Goal: Task Accomplishment & Management: Manage account settings

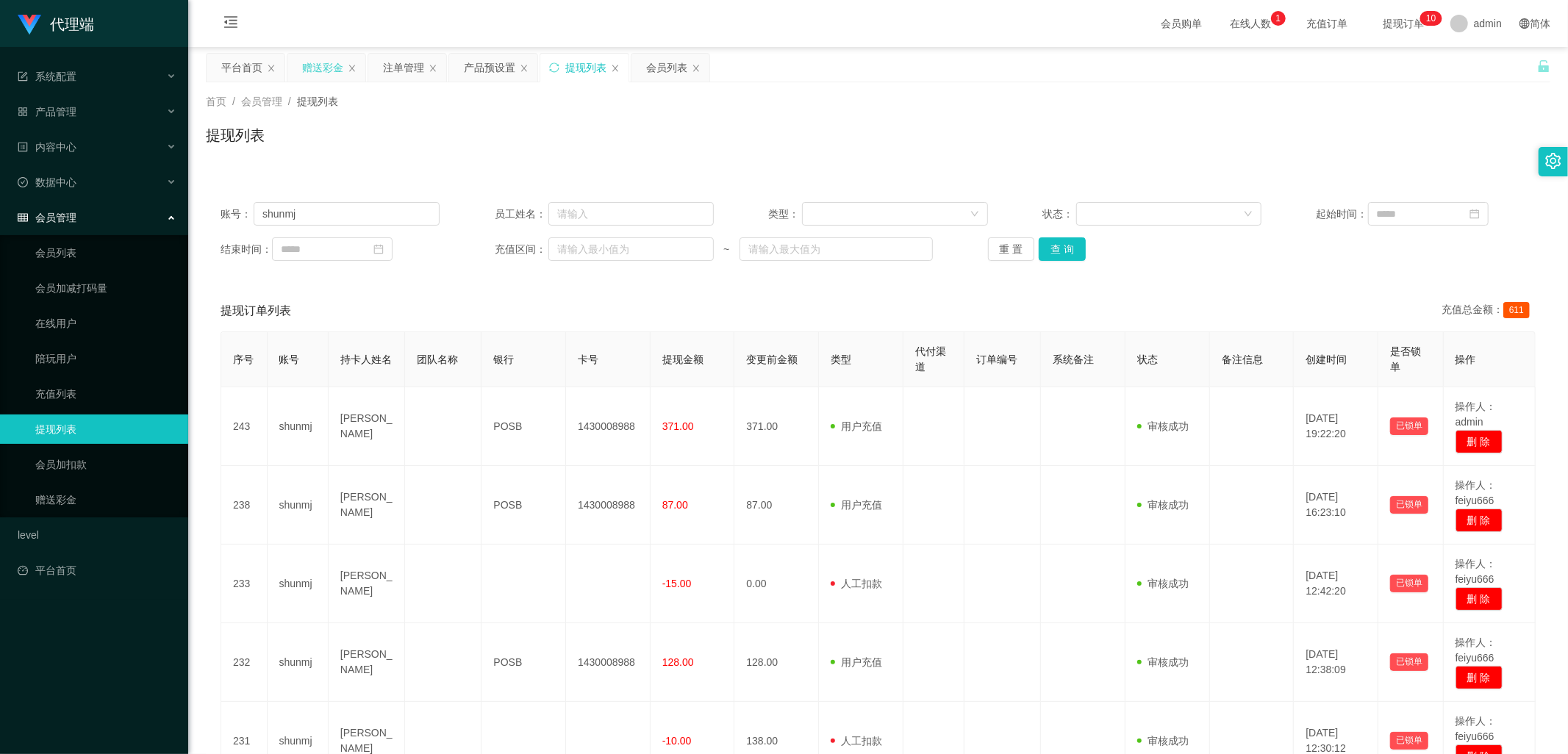
click at [324, 63] on div "赠送彩金" at bounding box center [323, 67] width 41 height 28
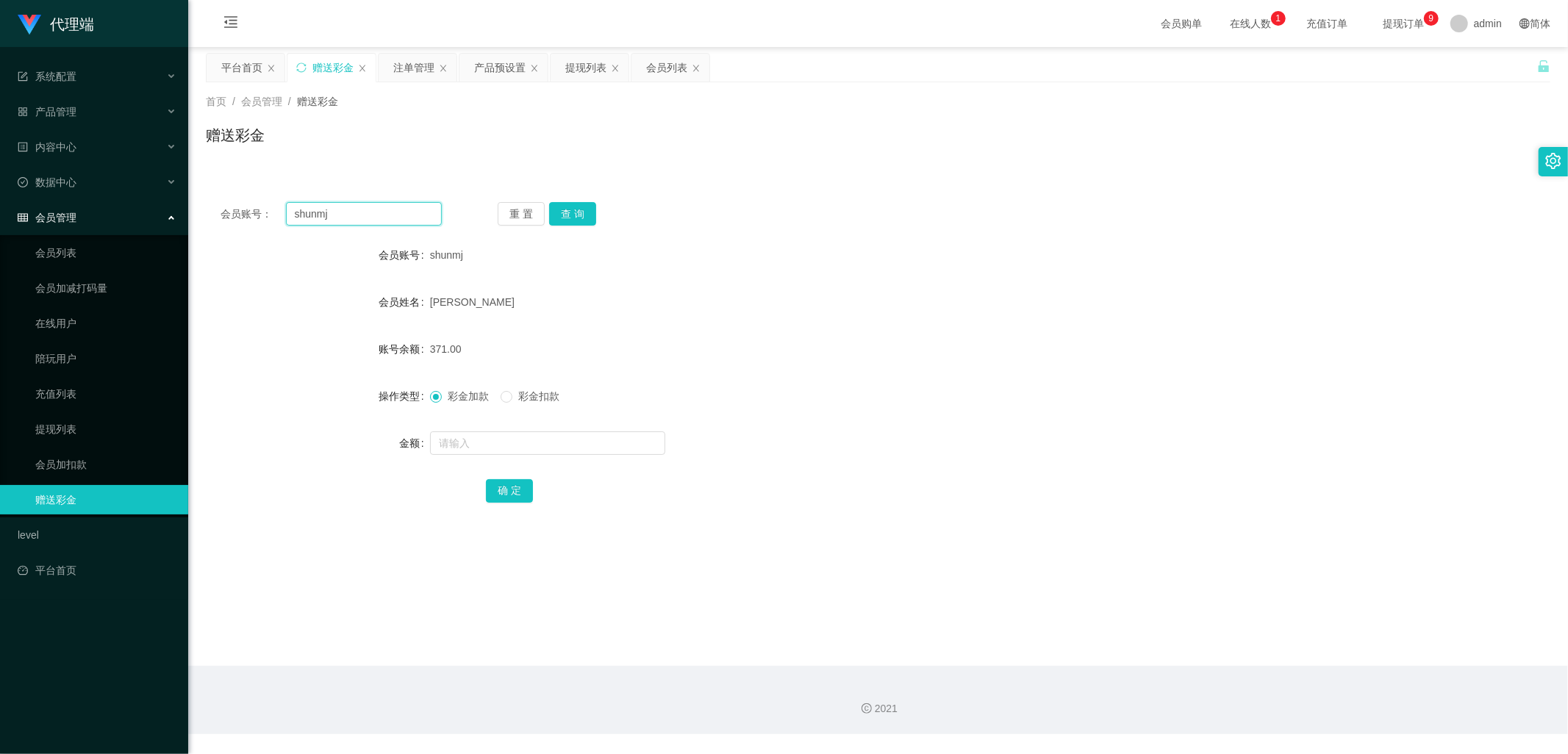
drag, startPoint x: 304, startPoint y: 214, endPoint x: 228, endPoint y: 230, distance: 77.7
click at [203, 218] on main "关闭左侧 关闭右侧 关闭其它 刷新页面 平台首页 赠送彩金 注单管理 产品预设置 提现列表 会员列表 首页 / 会员管理 / 赠送彩金 / 赠送彩金 会员账号…" at bounding box center [878, 357] width 1380 height 619
paste input "87560336"
type input "87560336"
click at [591, 211] on button "查 询" at bounding box center [573, 214] width 47 height 24
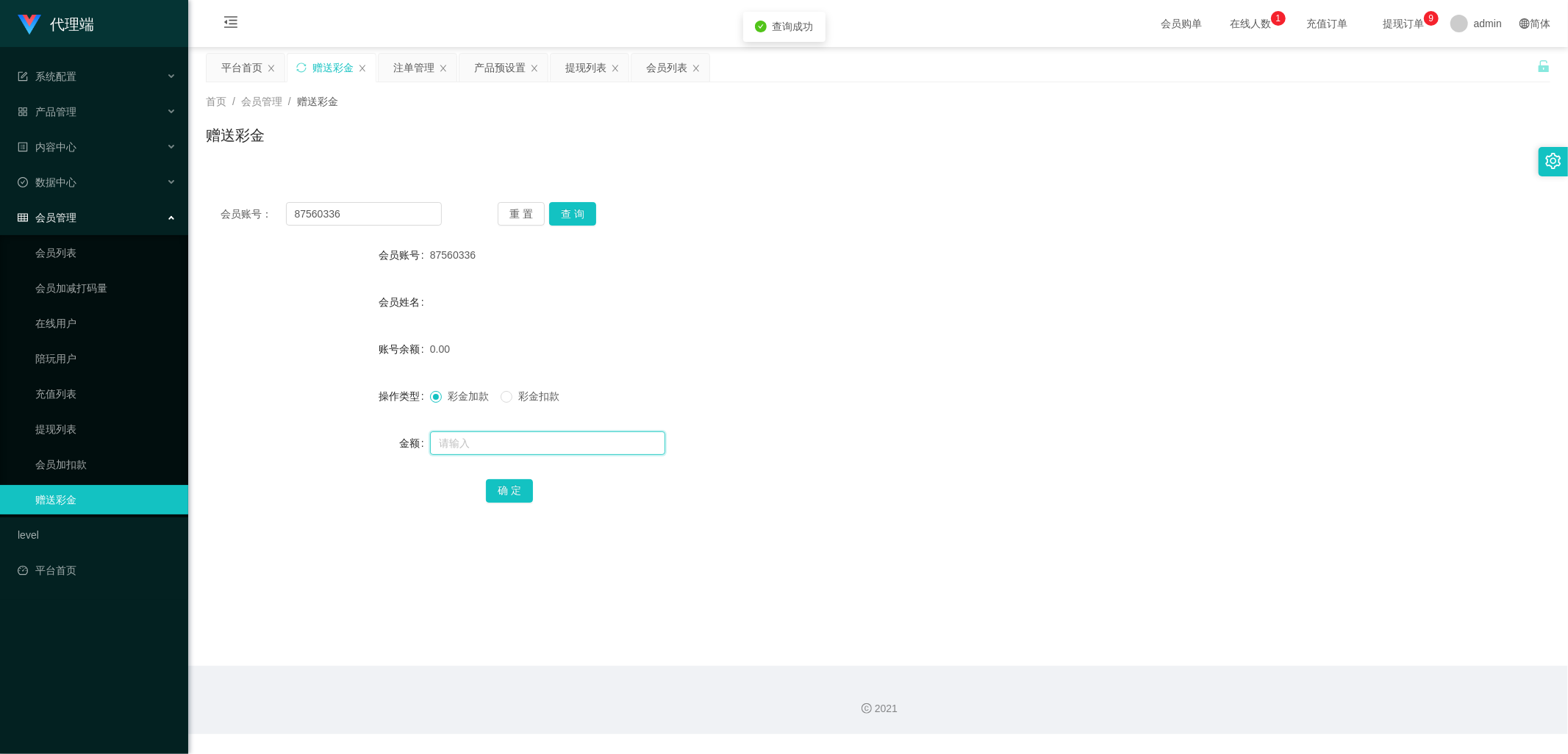
click at [500, 442] on input "text" at bounding box center [548, 443] width 235 height 24
type input "88"
click at [505, 500] on button "确 定" at bounding box center [509, 491] width 47 height 24
click at [506, 73] on div "产品预设置" at bounding box center [500, 67] width 52 height 28
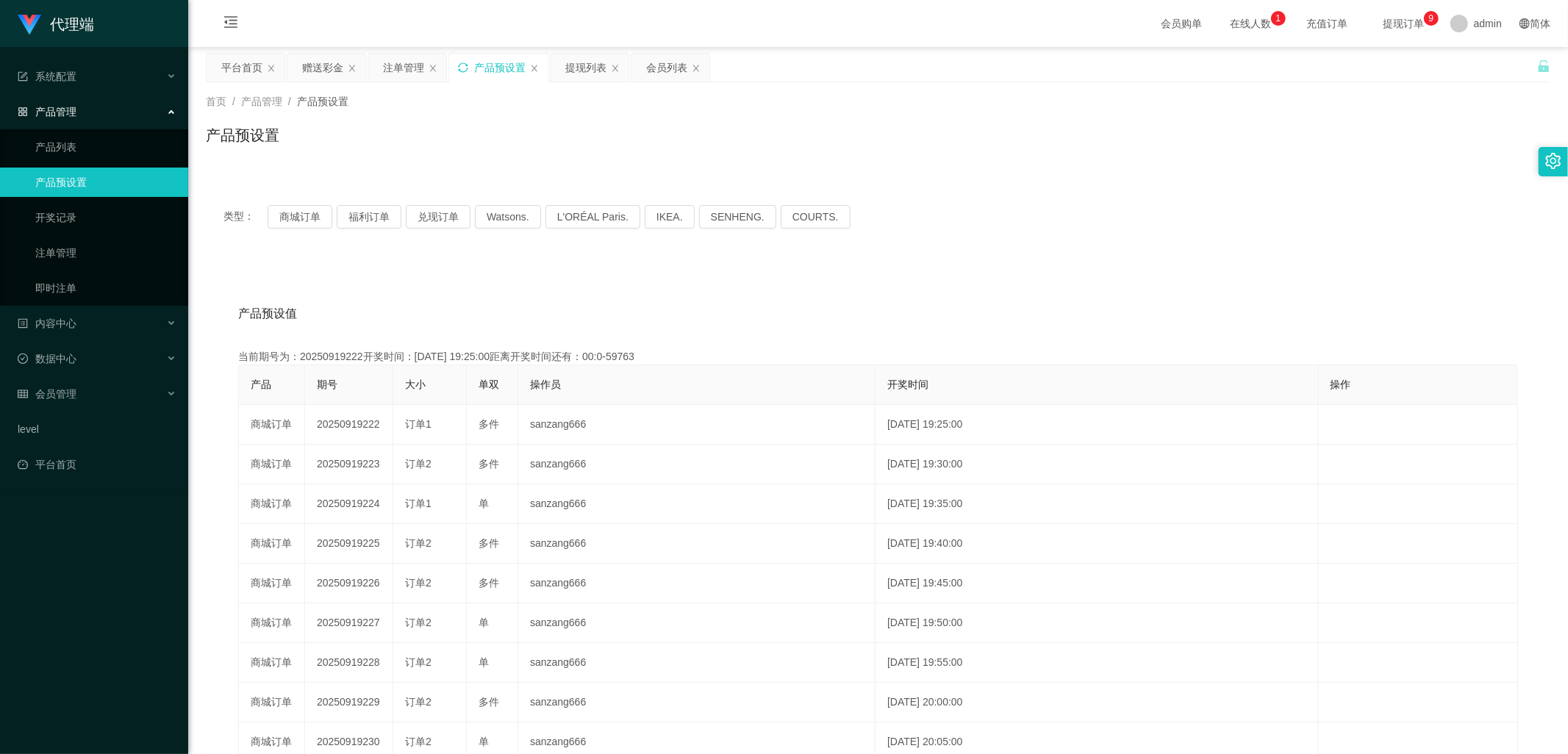
click at [467, 69] on icon "图标: sync" at bounding box center [463, 67] width 10 height 10
click at [320, 59] on div "赠送彩金" at bounding box center [323, 67] width 41 height 28
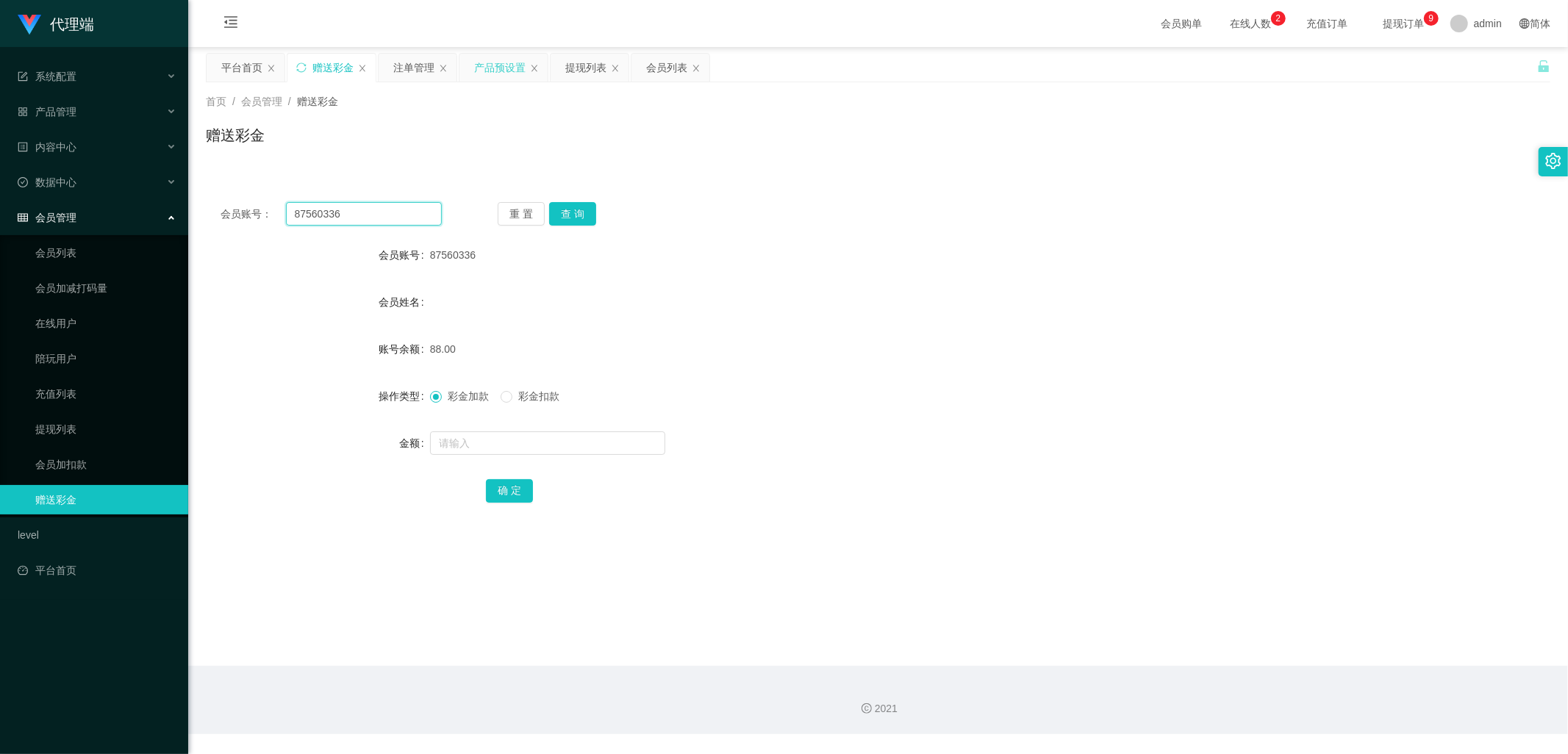
drag, startPoint x: 379, startPoint y: 218, endPoint x: 252, endPoint y: 221, distance: 127.0
click at [252, 221] on div "会员账号： 87560336" at bounding box center [331, 214] width 221 height 24
drag, startPoint x: 416, startPoint y: 61, endPoint x: 470, endPoint y: 166, distance: 118.1
click at [417, 61] on div "注单管理" at bounding box center [414, 67] width 41 height 28
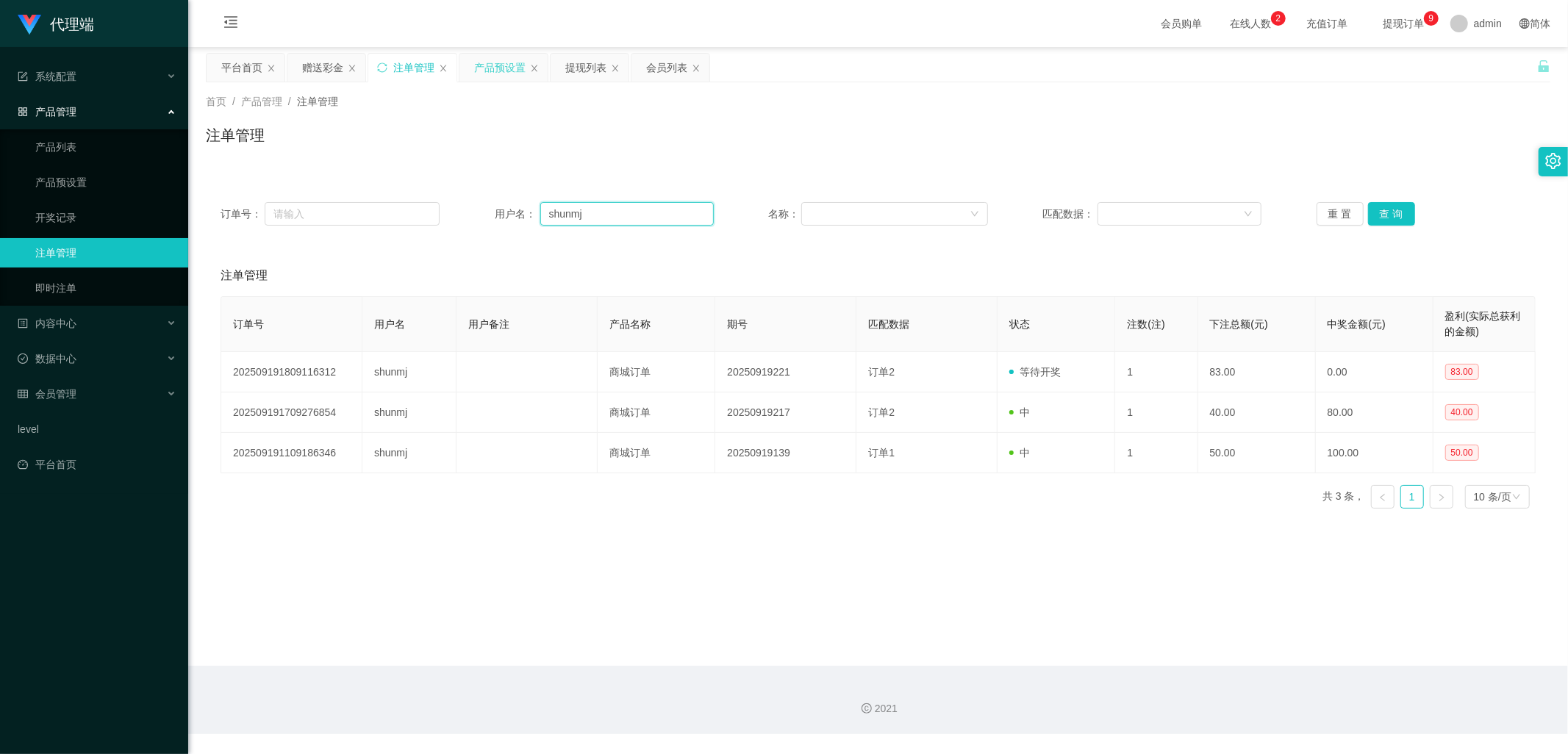
drag, startPoint x: 601, startPoint y: 215, endPoint x: 516, endPoint y: 210, distance: 85.1
click at [516, 210] on div "用户名： [PERSON_NAME]" at bounding box center [604, 214] width 219 height 24
paste input "87560336"
type input "87560336"
click at [1395, 213] on button "查 询" at bounding box center [1392, 214] width 47 height 24
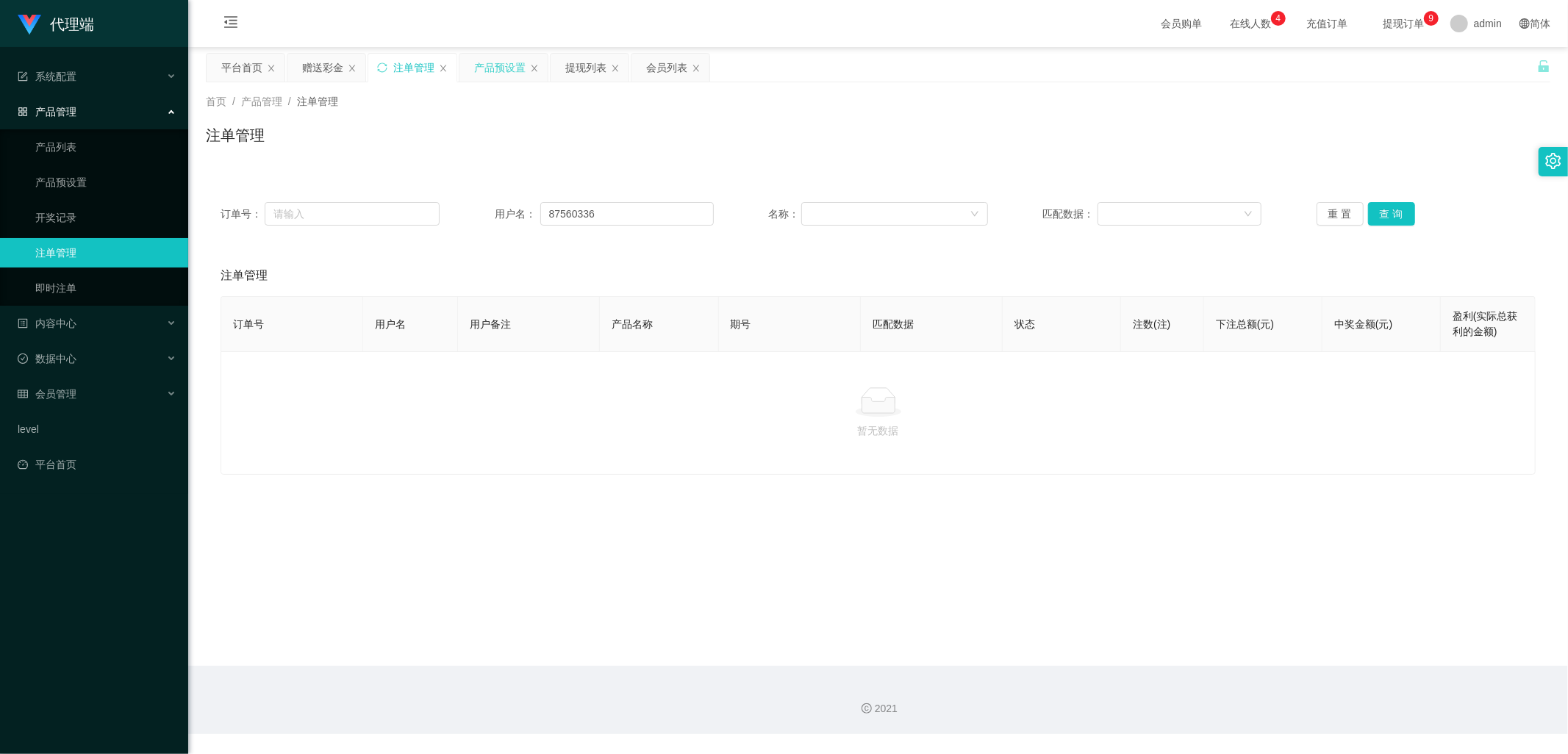
click at [517, 76] on div "产品预设置" at bounding box center [500, 67] width 52 height 28
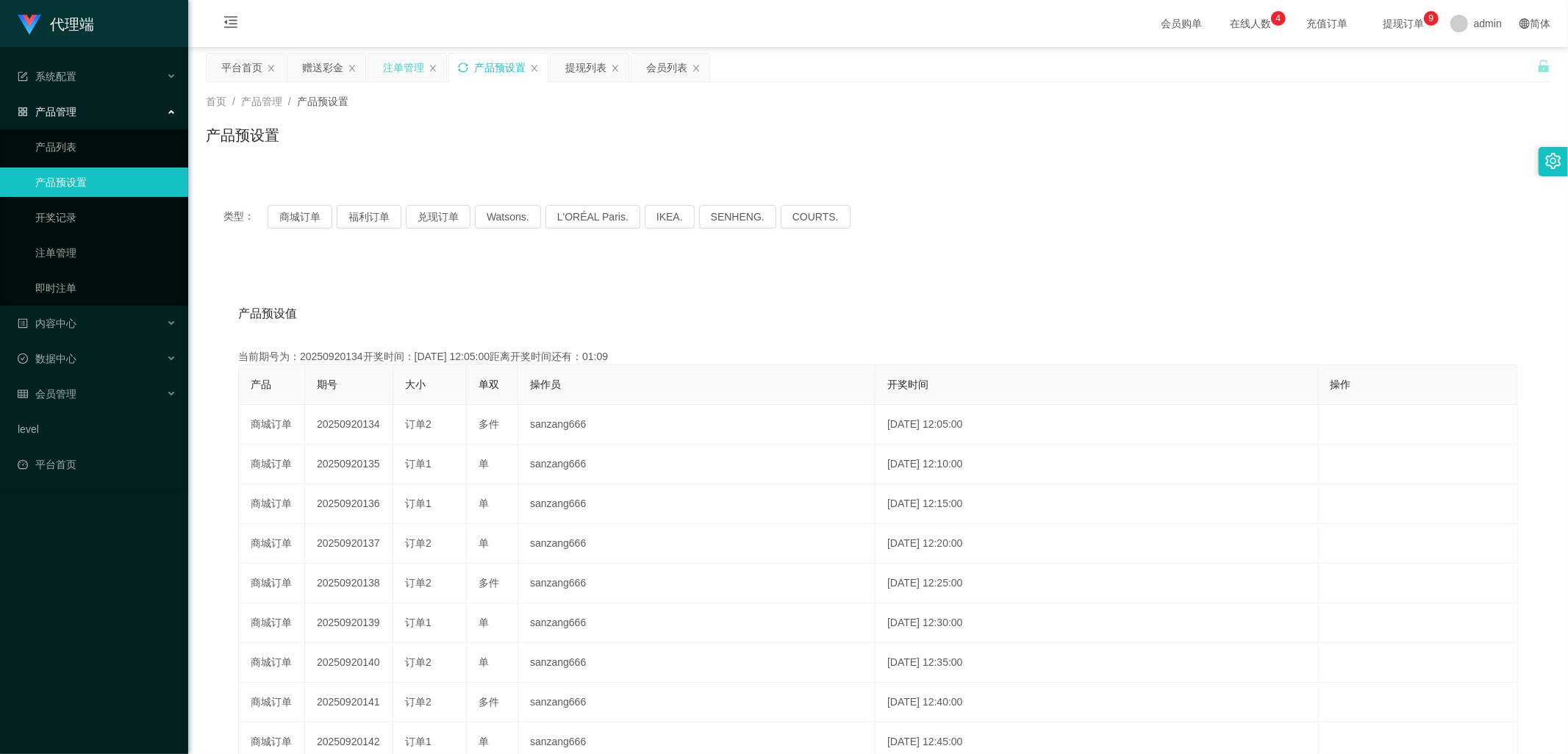
click at [400, 67] on div "注单管理" at bounding box center [403, 67] width 41 height 28
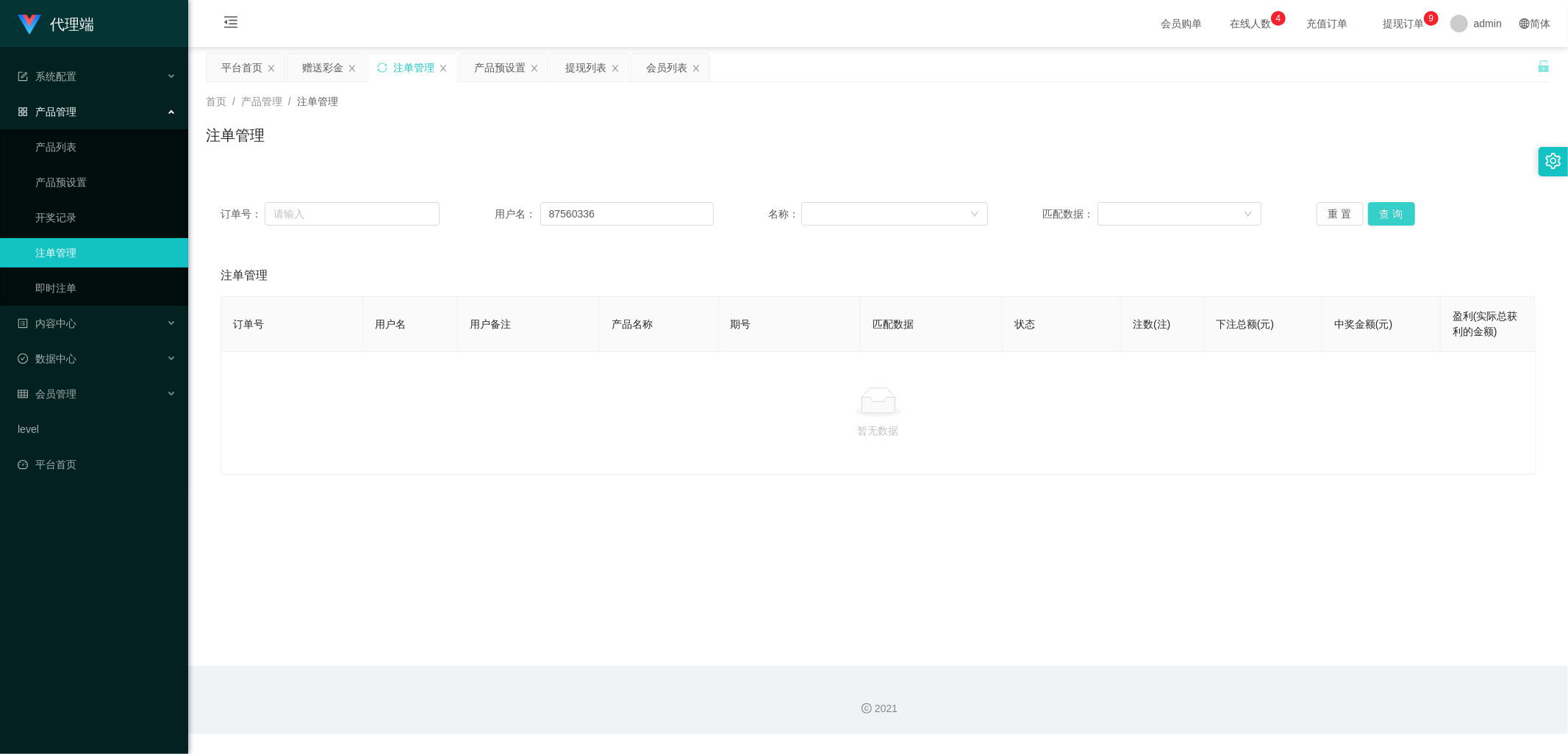
click at [1379, 215] on button "查 询" at bounding box center [1392, 214] width 47 height 24
click at [320, 67] on div "赠送彩金" at bounding box center [323, 67] width 41 height 28
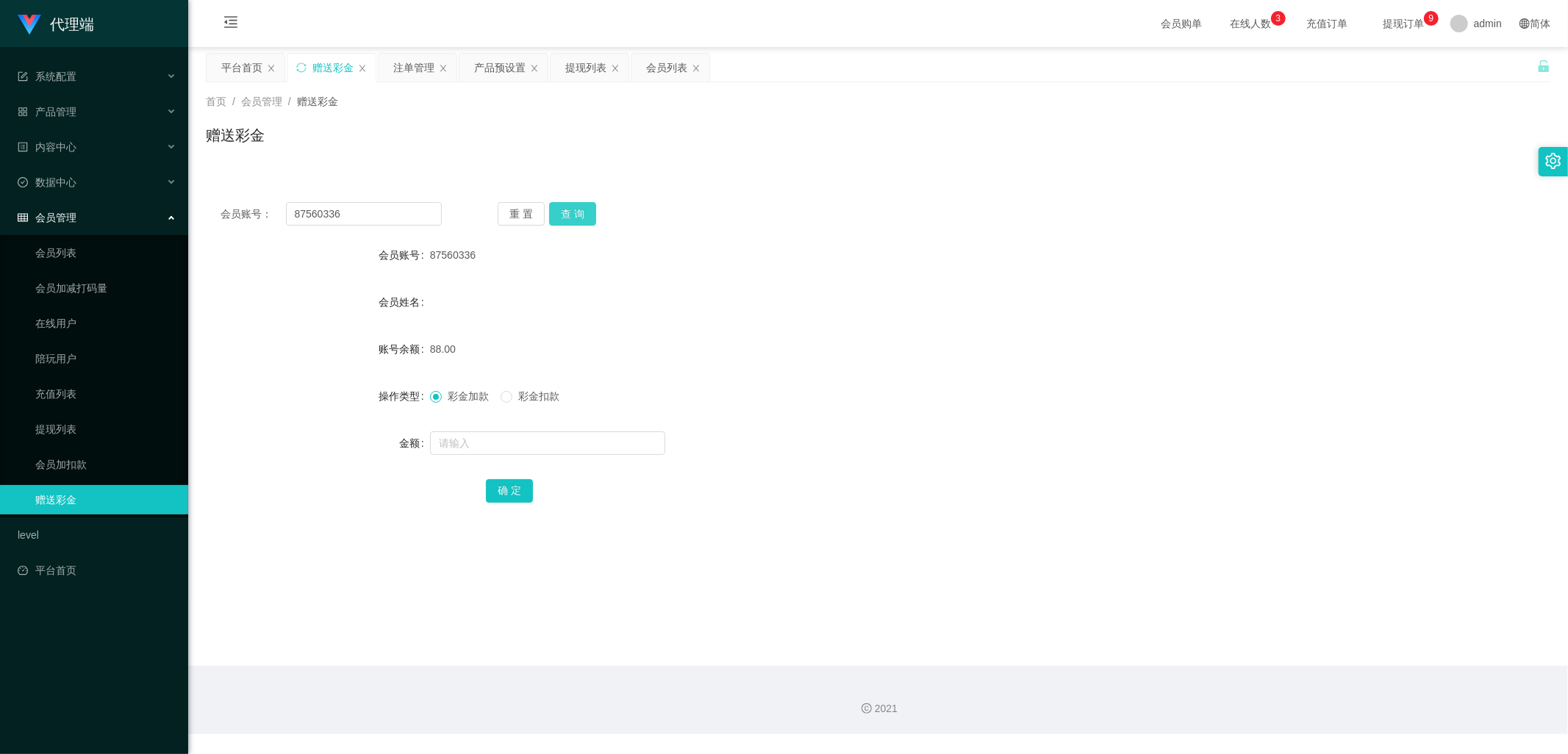
click at [584, 215] on button "查 询" at bounding box center [573, 214] width 47 height 24
click at [569, 209] on button "查 询" at bounding box center [573, 214] width 47 height 24
drag, startPoint x: 381, startPoint y: 210, endPoint x: 233, endPoint y: 209, distance: 148.0
click at [233, 209] on div "会员账号： 87560336" at bounding box center [331, 214] width 221 height 24
drag, startPoint x: 782, startPoint y: 297, endPoint x: 746, endPoint y: 223, distance: 82.3
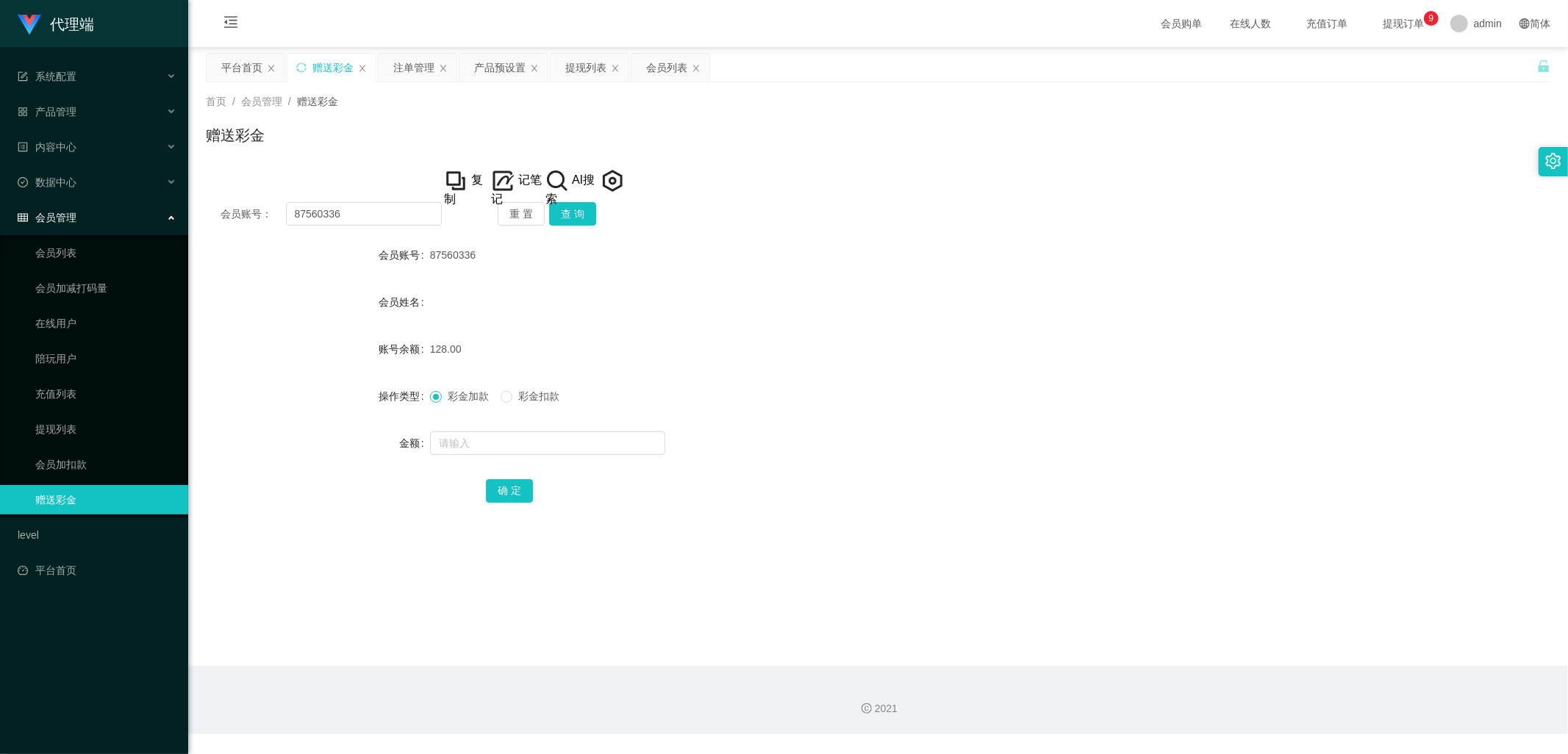
click at [782, 297] on div "会员姓名" at bounding box center [878, 302] width 1344 height 30
click at [666, 63] on div "会员列表" at bounding box center [667, 67] width 41 height 28
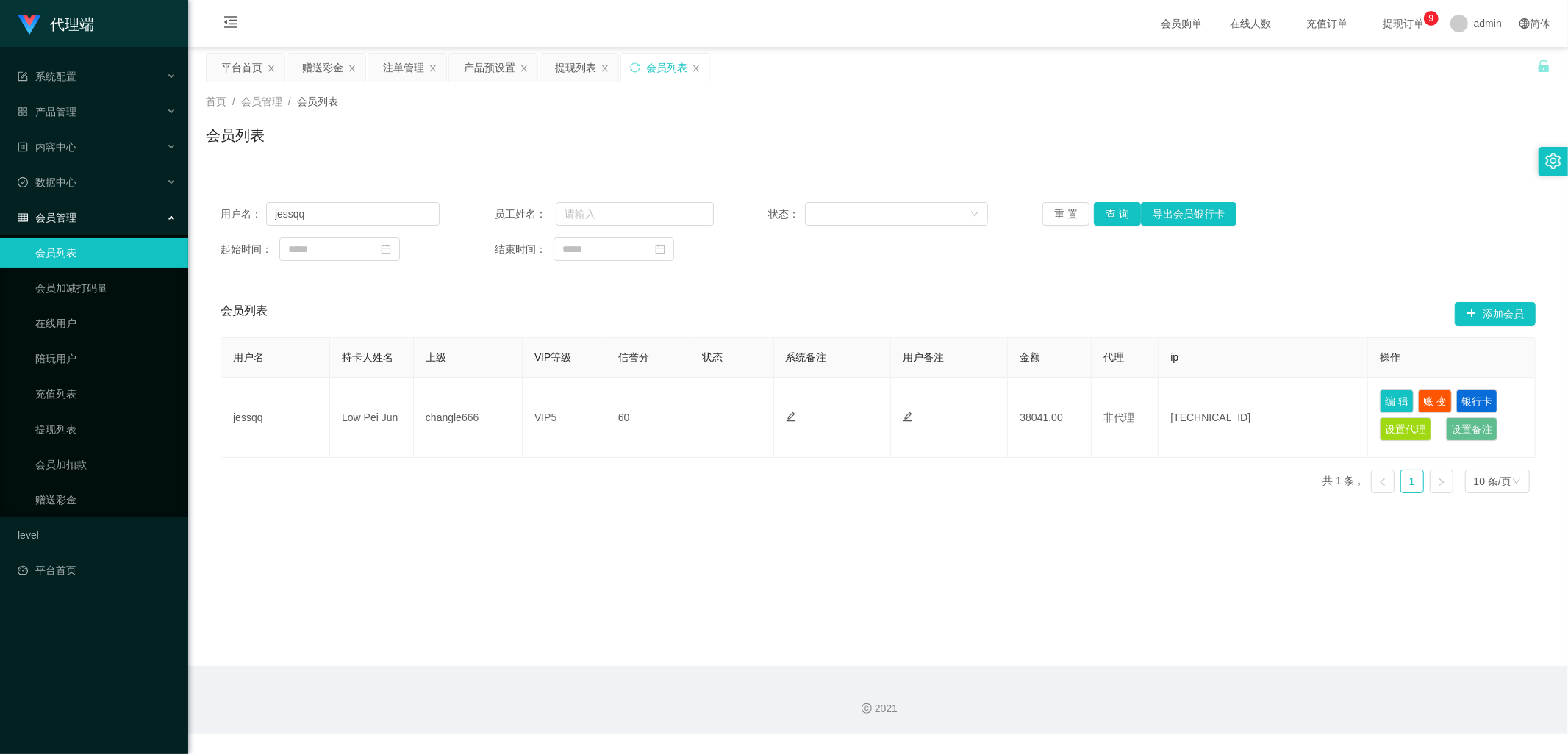
click at [572, 64] on div "提现列表" at bounding box center [576, 67] width 41 height 28
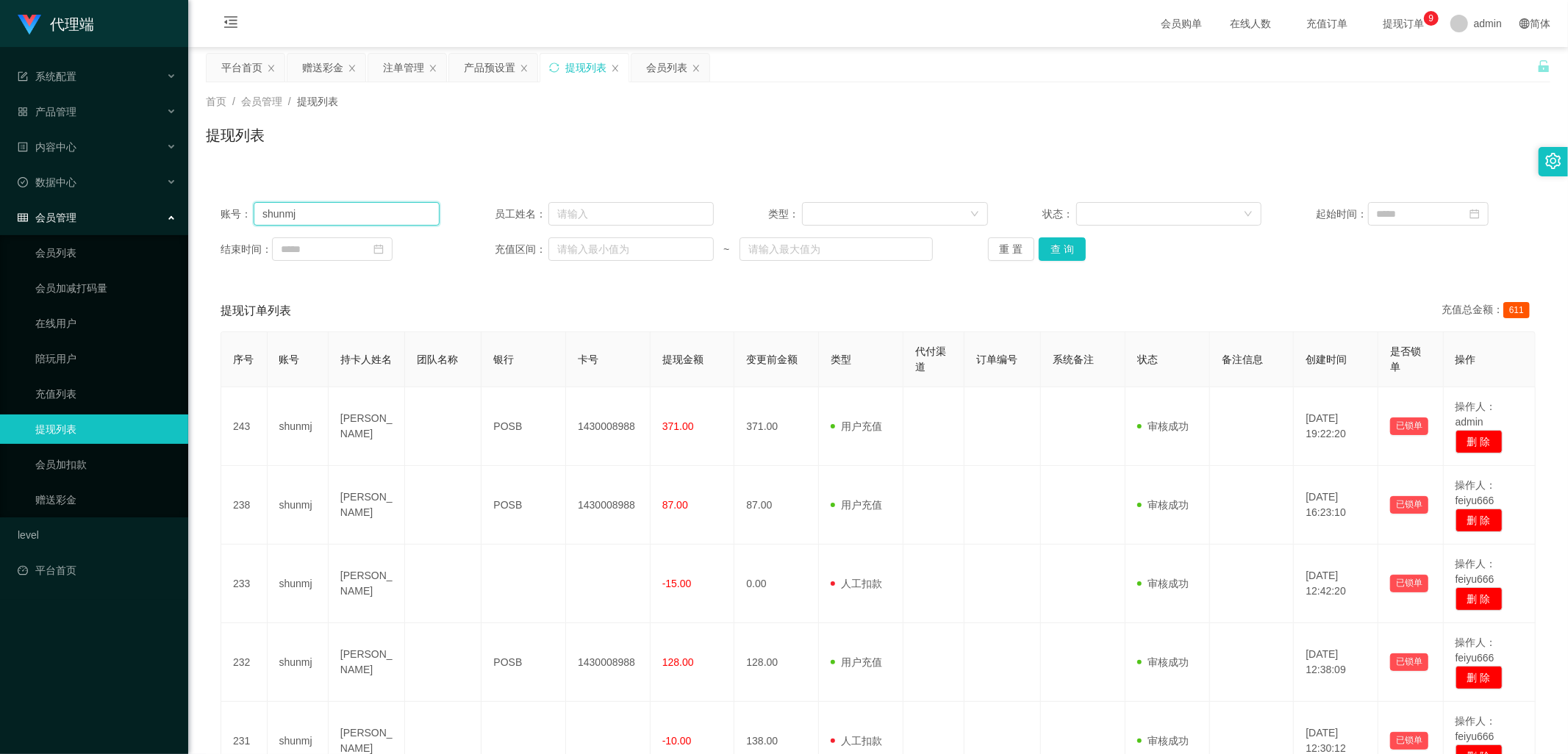
drag, startPoint x: 355, startPoint y: 204, endPoint x: 414, endPoint y: 233, distance: 65.7
click at [163, 214] on section "代理端 系统配置 产品管理 产品列表 产品预设置 开奖记录 注单管理 即时注单 内容中心 数据中心 会员管理 会员列表 会员加减打码量 在线用户 陪玩用户 充…" at bounding box center [784, 448] width 1568 height 895
paste input "87560336"
type input "87560336"
click at [1076, 252] on button "查 询" at bounding box center [1062, 249] width 47 height 24
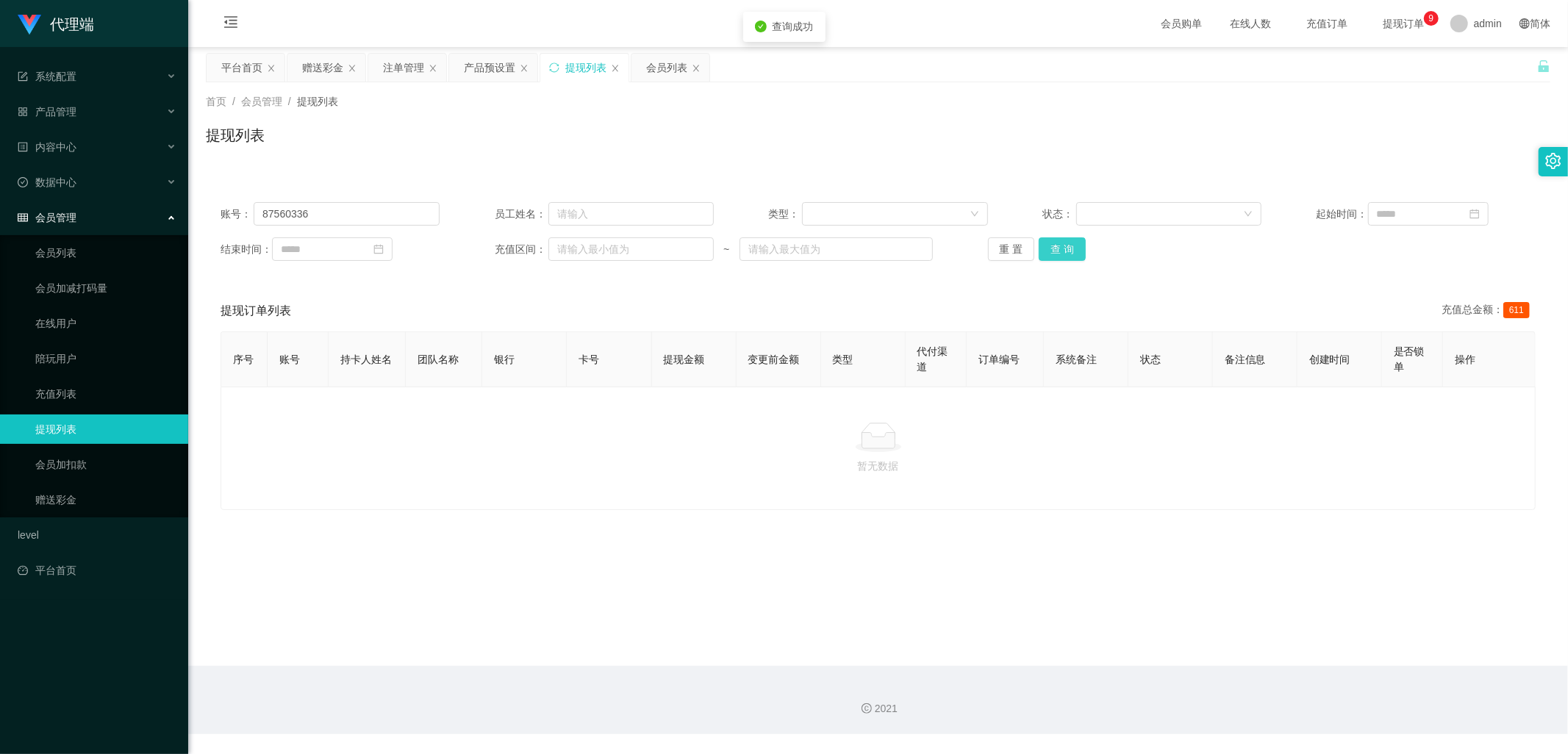
click at [1076, 252] on button "查 询" at bounding box center [1062, 249] width 47 height 24
click at [1045, 253] on button "查 询" at bounding box center [1062, 249] width 47 height 24
click at [1062, 247] on button "查 询" at bounding box center [1062, 249] width 47 height 24
click at [1070, 253] on button "查 询" at bounding box center [1062, 249] width 47 height 24
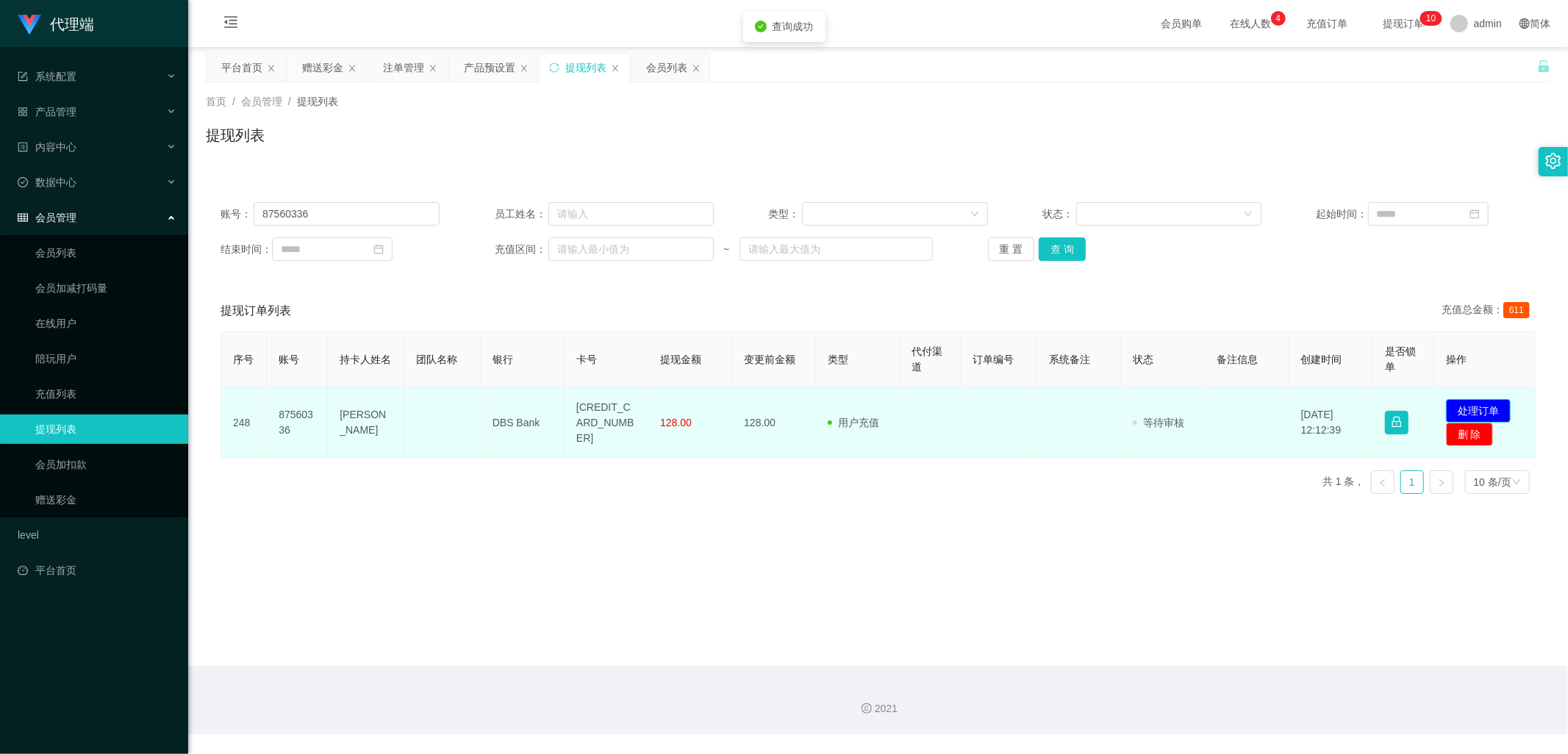
click at [1484, 408] on button "处理订单" at bounding box center [1478, 411] width 64 height 24
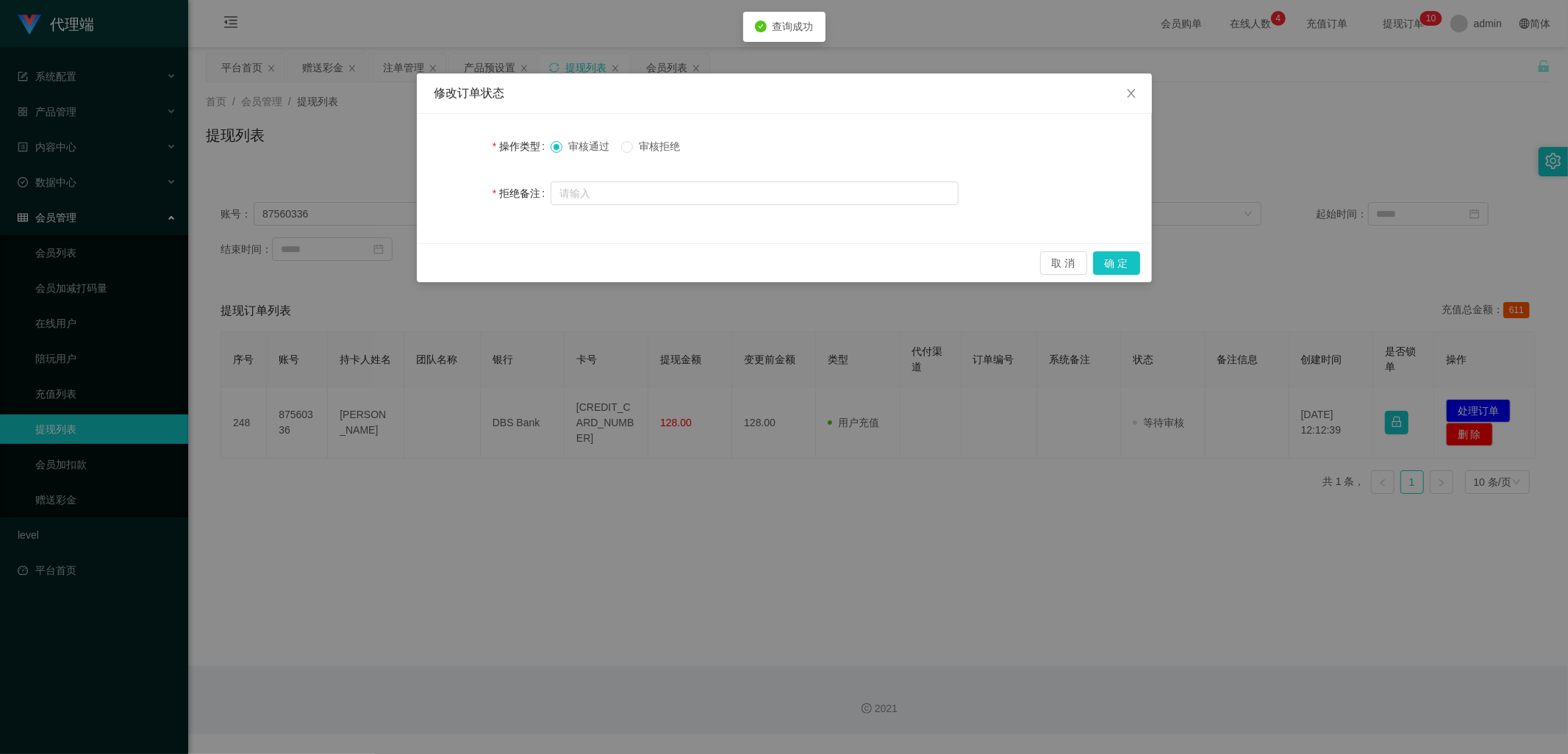
click at [622, 148] on div "审核通过 审核拒绝" at bounding box center [621, 147] width 141 height 16
click at [1115, 253] on button "确 定" at bounding box center [1116, 263] width 47 height 24
